Goal: Information Seeking & Learning: Check status

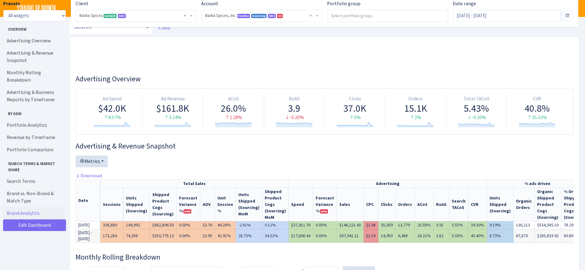
select select "2762984522817418"
select select "4"
select select "recent"
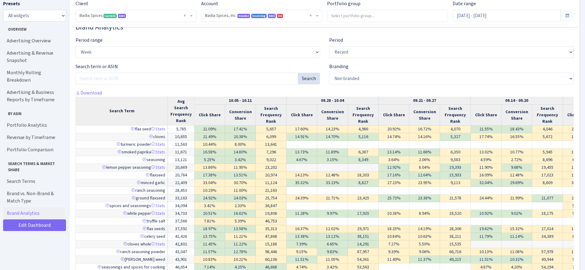
scroll to position [3422, 0]
click at [344, 81] on select "All Non branded Branded" at bounding box center [451, 79] width 245 height 12
select select "branded"
click at [329, 73] on select "All Non branded Branded" at bounding box center [451, 79] width 245 height 12
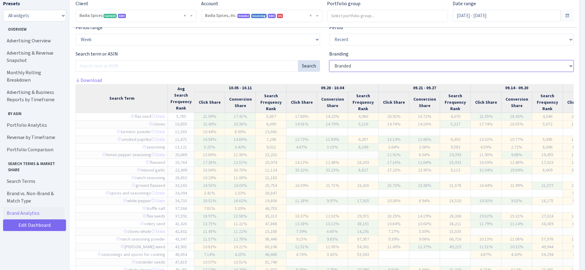
scroll to position [3430, 0]
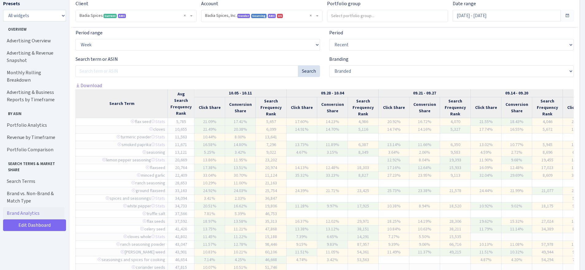
click at [202, 57] on div "Search term or ASIN Search" at bounding box center [198, 67] width 245 height 22
click at [194, 61] on div "Search term or ASIN Search" at bounding box center [198, 67] width 245 height 22
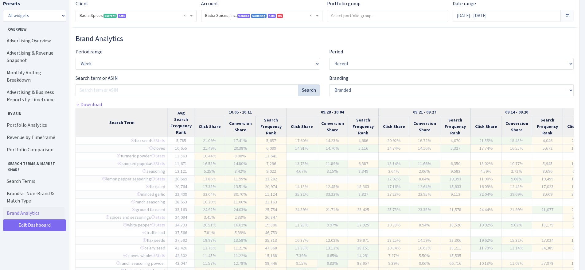
scroll to position [3400, 0]
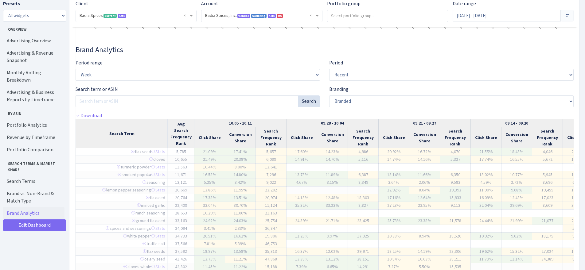
click at [198, 88] on div "Search term or ASIN Search" at bounding box center [198, 97] width 245 height 22
click at [221, 84] on div "Period range Week Month Quarter" at bounding box center [198, 72] width 254 height 26
click at [223, 86] on div "Search term or ASIN Search" at bounding box center [198, 97] width 245 height 22
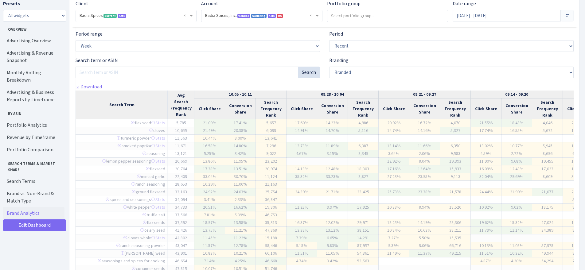
scroll to position [3441, 0]
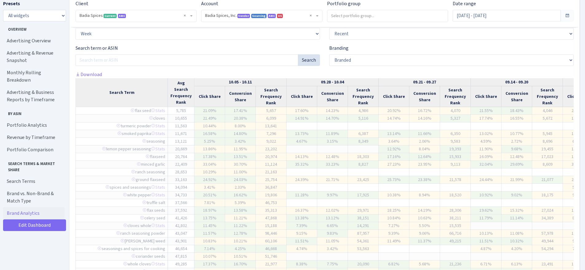
click at [124, 72] on div "Brand Analytics Period range Week Month Quarter Period All Recent Search term o…" at bounding box center [325, 162] width 498 height 316
click at [158, 67] on div "Search term or ASIN Search" at bounding box center [198, 58] width 254 height 26
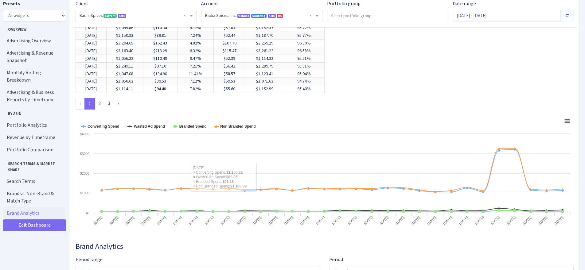
scroll to position [3067, 0]
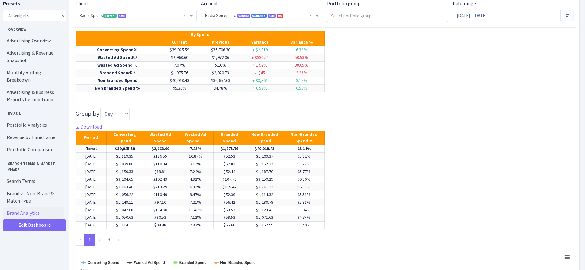
click at [380, 146] on div "Brand vs. Non-Brand & Match Type Portfolio ... Black Pepper Table Grind | SUG C…" at bounding box center [325, 114] width 498 height 520
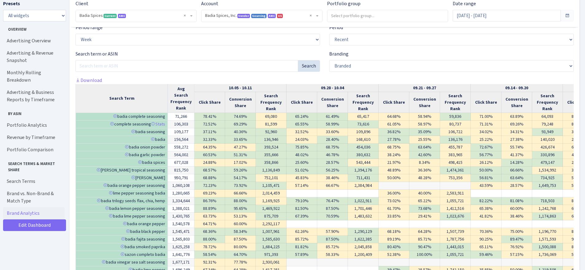
scroll to position [3418, 0]
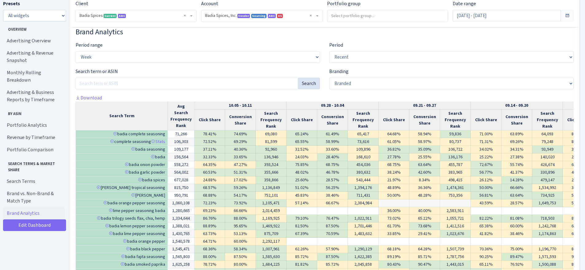
click at [129, 96] on div "Brand Analytics Period range Week Month Quarter Period All Recent Search term o…" at bounding box center [325, 186] width 498 height 316
click at [128, 97] on div "Brand Analytics Period range Week Month Quarter Period All Recent Search term o…" at bounding box center [325, 186] width 498 height 316
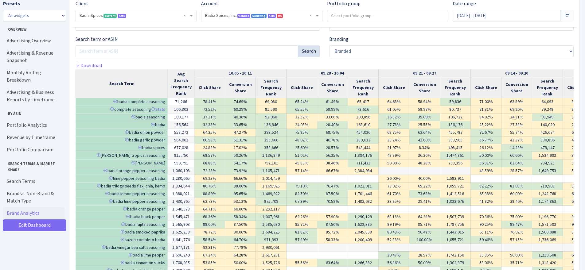
scroll to position [3453, 0]
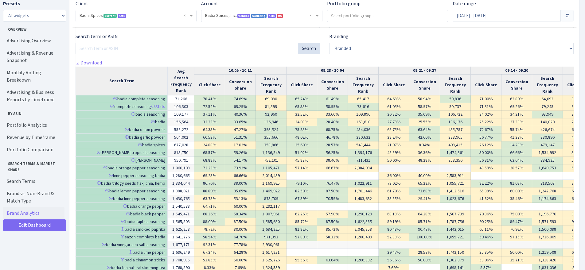
click at [132, 60] on div "Brand Analytics Period range Week Month Quarter Period All Recent Search term o…" at bounding box center [325, 151] width 498 height 316
click at [135, 58] on div "Search term or ASIN Search" at bounding box center [198, 46] width 254 height 26
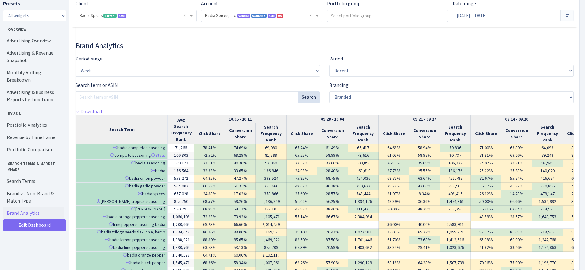
scroll to position [3403, 0]
click at [128, 55] on div "Brand Analytics Period range Week Month Quarter Period All Recent Search term o…" at bounding box center [325, 200] width 498 height 316
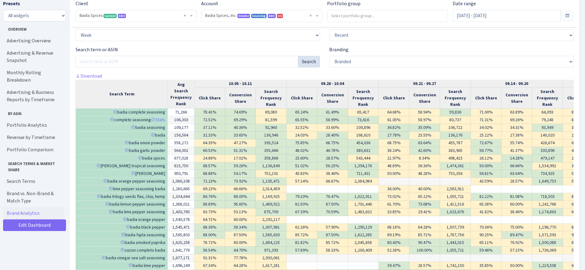
scroll to position [3437, 0]
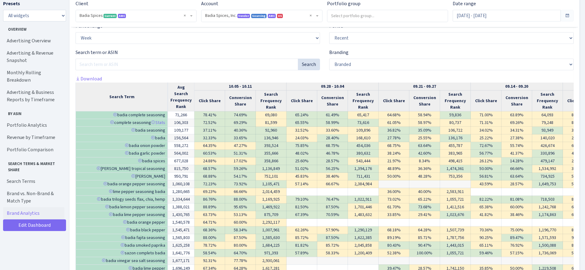
click at [125, 78] on div "Brand Analytics Period range Week Month Quarter Period All Recent Search term o…" at bounding box center [325, 167] width 498 height 316
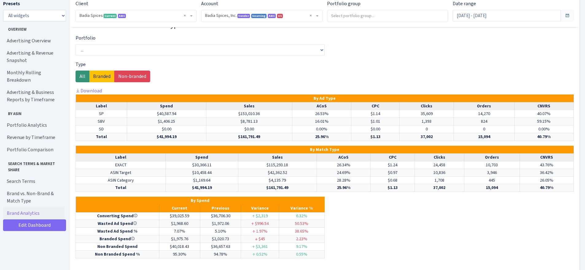
scroll to position [2900, 0]
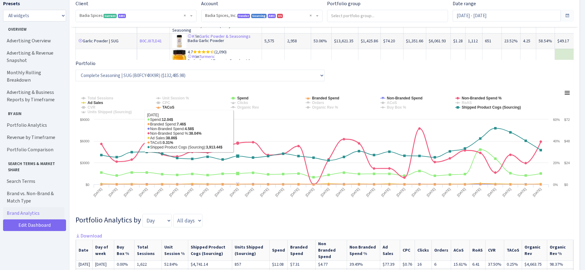
scroll to position [1129, 0]
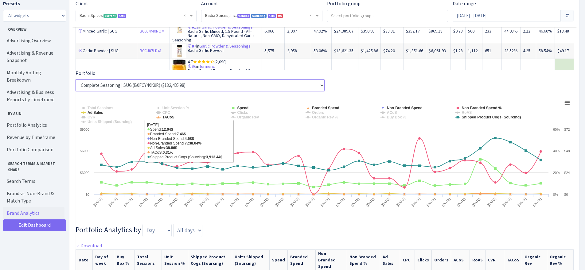
click at [174, 91] on select "Complete Seasoning | SUG (B0FCY4XK9R) ($132,485.98) Whole Cloves | SUG (B0C3WRC…" at bounding box center [200, 86] width 249 height 12
click at [372, 89] on div "Portfolio Analytics Metrics Available TDoS Featured Offer (Buy Box) % Total Ses…" at bounding box center [325, 106] width 498 height 527
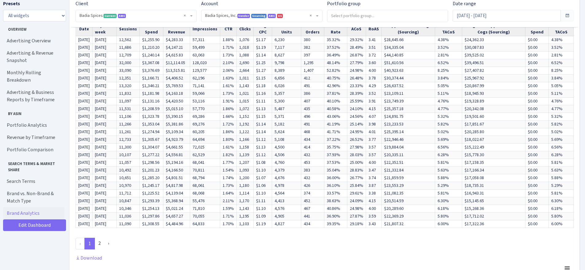
scroll to position [788, 0]
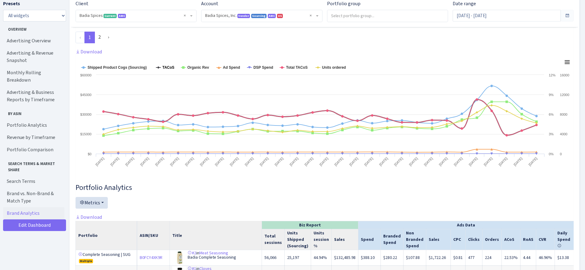
click at [169, 70] on tspan "TACoS" at bounding box center [168, 67] width 12 height 4
click at [201, 70] on tspan "Organic Rev" at bounding box center [198, 67] width 22 height 4
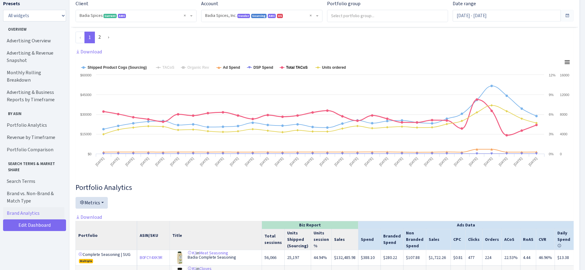
click at [294, 70] on tspan "Total TACoS" at bounding box center [297, 67] width 22 height 4
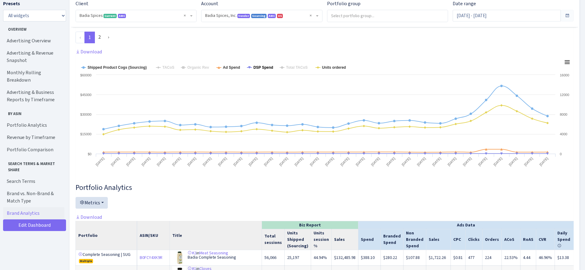
click at [264, 70] on tspan "DSP Spend" at bounding box center [263, 67] width 20 height 4
click at [234, 70] on tspan "Ad Spend" at bounding box center [231, 67] width 17 height 4
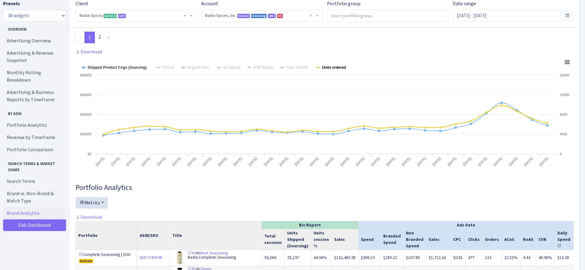
click at [327, 70] on tspan "Units ordered" at bounding box center [334, 67] width 24 height 4
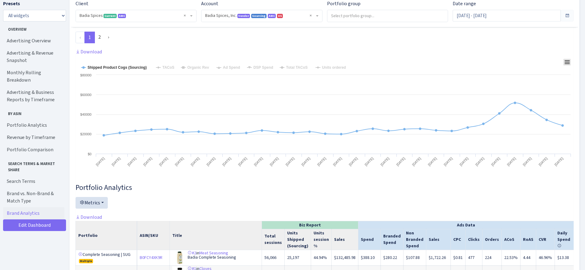
click at [570, 66] on rect at bounding box center [567, 62] width 7 height 7
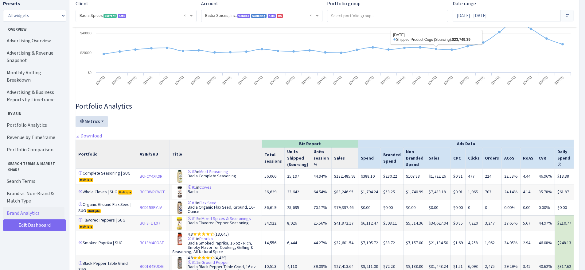
scroll to position [873, 0]
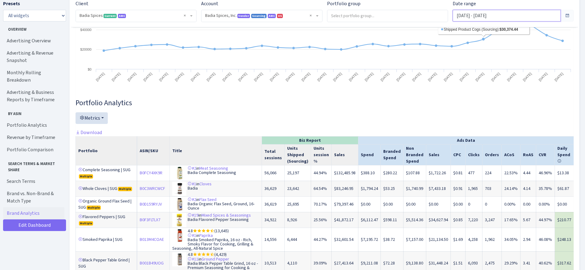
click at [490, 16] on input "[DATE] - [DATE]" at bounding box center [507, 16] width 108 height 12
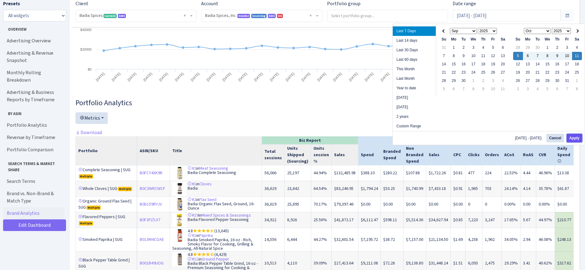
click at [575, 137] on button "Apply" at bounding box center [575, 138] width 16 height 9
type input "[DATE] - [DATE]"
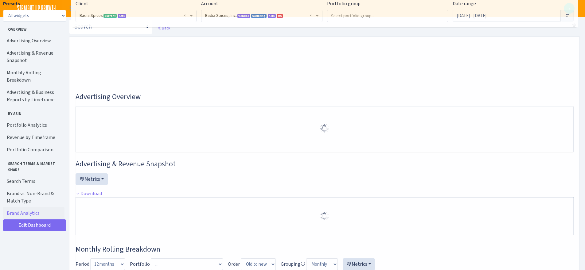
select select "2762984522817418"
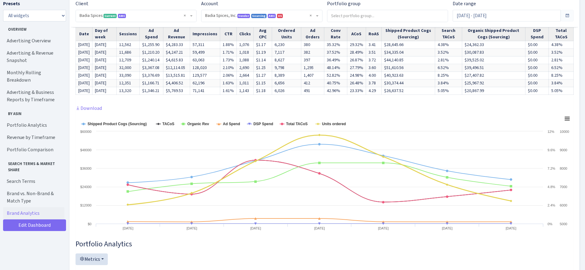
scroll to position [416, 0]
click at [164, 126] on tspan "TACoS" at bounding box center [168, 124] width 12 height 4
click at [193, 126] on tspan "Organic Rev" at bounding box center [198, 124] width 22 height 4
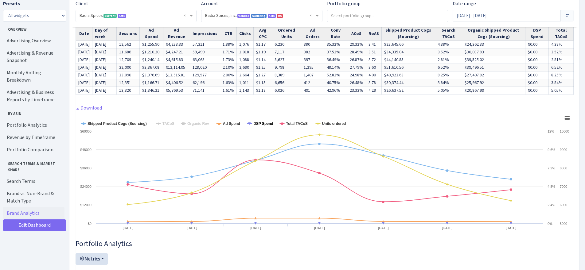
click at [268, 126] on tspan "DSP Spend" at bounding box center [263, 124] width 20 height 4
click at [296, 126] on tspan "Total TACoS" at bounding box center [297, 124] width 22 height 4
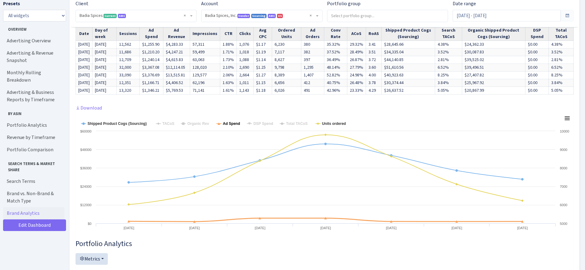
click at [230, 126] on tspan "Ad Spend" at bounding box center [231, 124] width 17 height 4
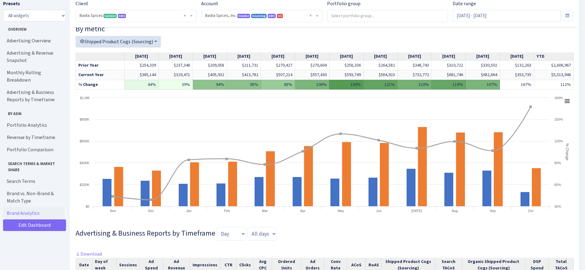
scroll to position [337, 0]
